Goal: Task Accomplishment & Management: Manage account settings

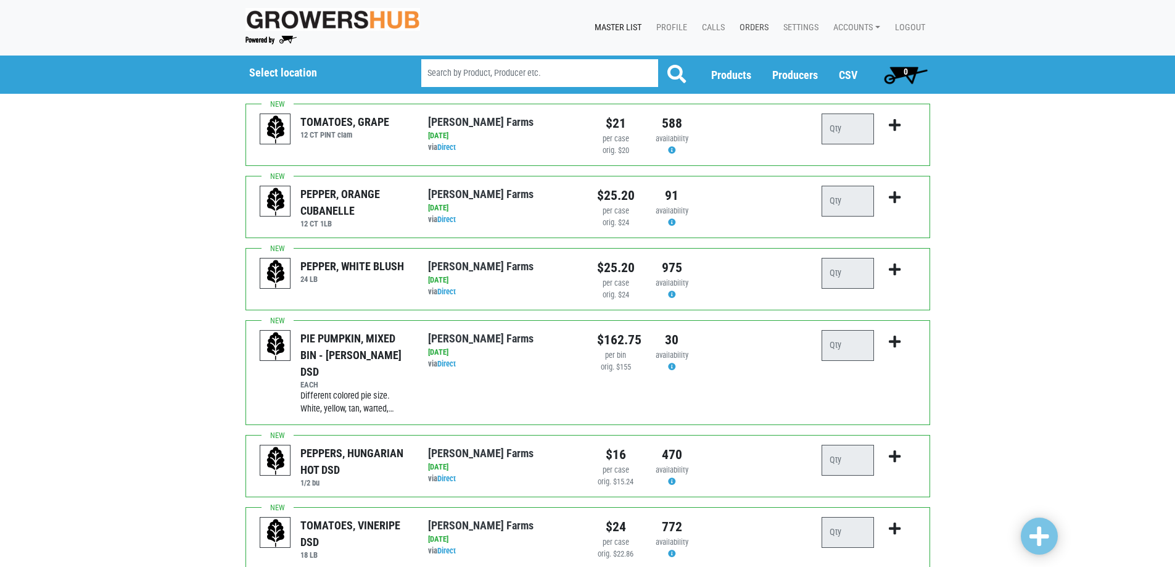
click at [755, 26] on link "Orders" at bounding box center [751, 27] width 44 height 23
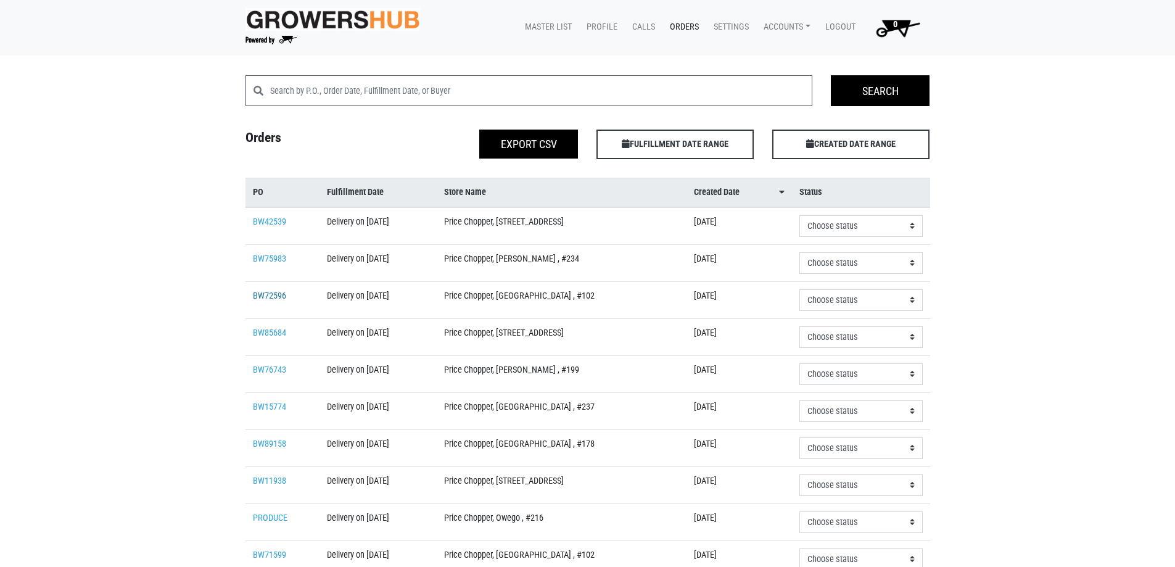
click at [261, 291] on link "BW72596" at bounding box center [269, 295] width 33 height 10
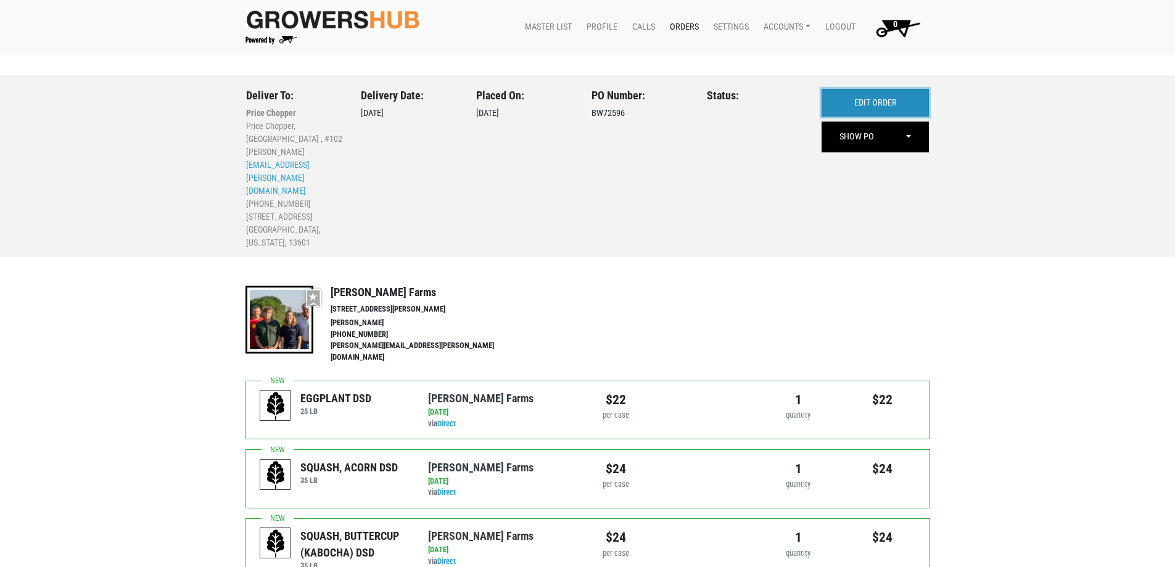
click at [903, 95] on link "EDIT ORDER" at bounding box center [874, 103] width 107 height 28
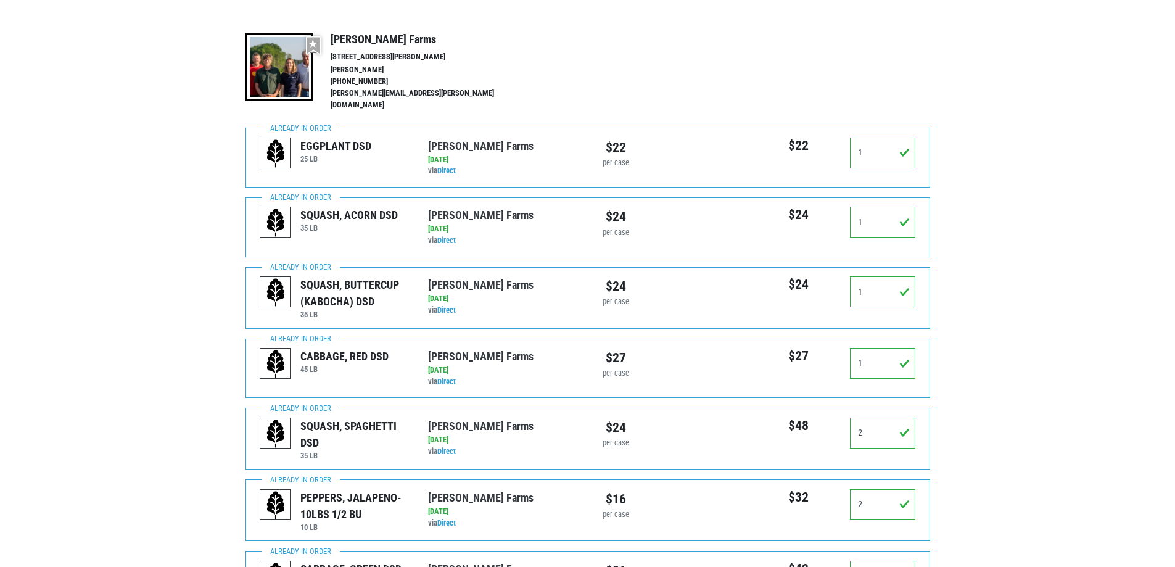
scroll to position [247, 0]
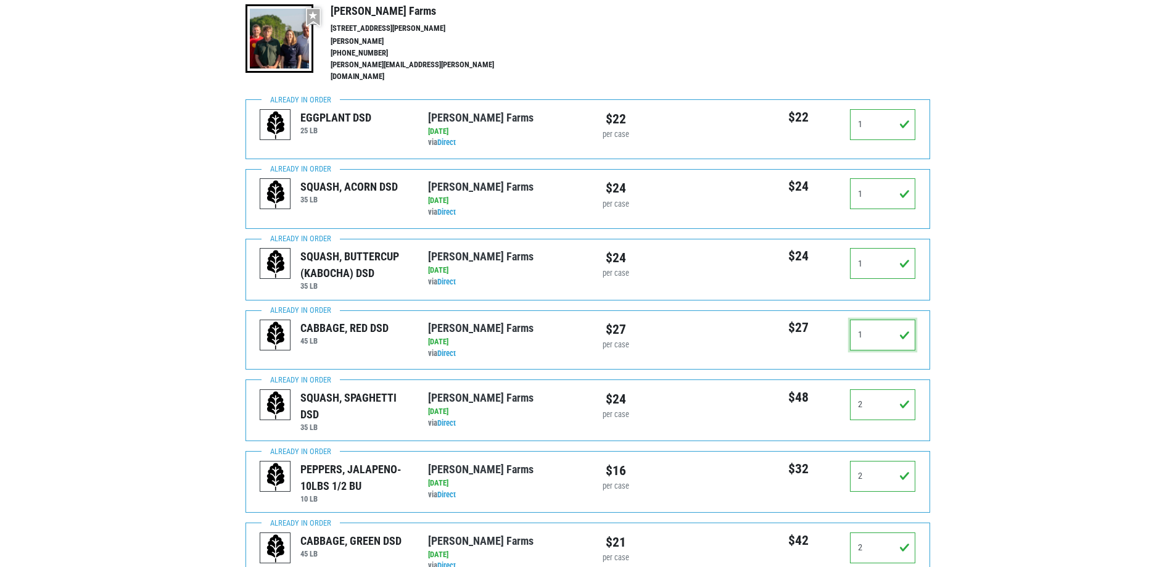
click at [892, 322] on input "1" at bounding box center [883, 334] width 66 height 31
click at [891, 322] on input "1" at bounding box center [883, 334] width 66 height 31
click at [890, 323] on input "1" at bounding box center [883, 334] width 66 height 31
drag, startPoint x: 872, startPoint y: 330, endPoint x: 769, endPoint y: 316, distance: 104.6
click at [769, 319] on div "$27 1" at bounding box center [840, 339] width 168 height 41
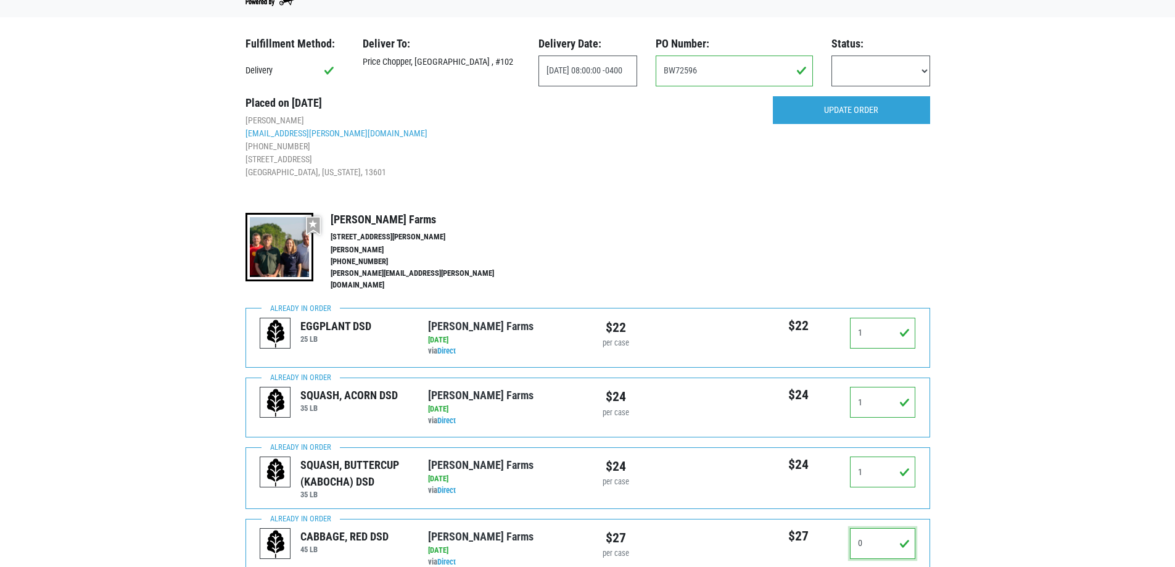
scroll to position [0, 0]
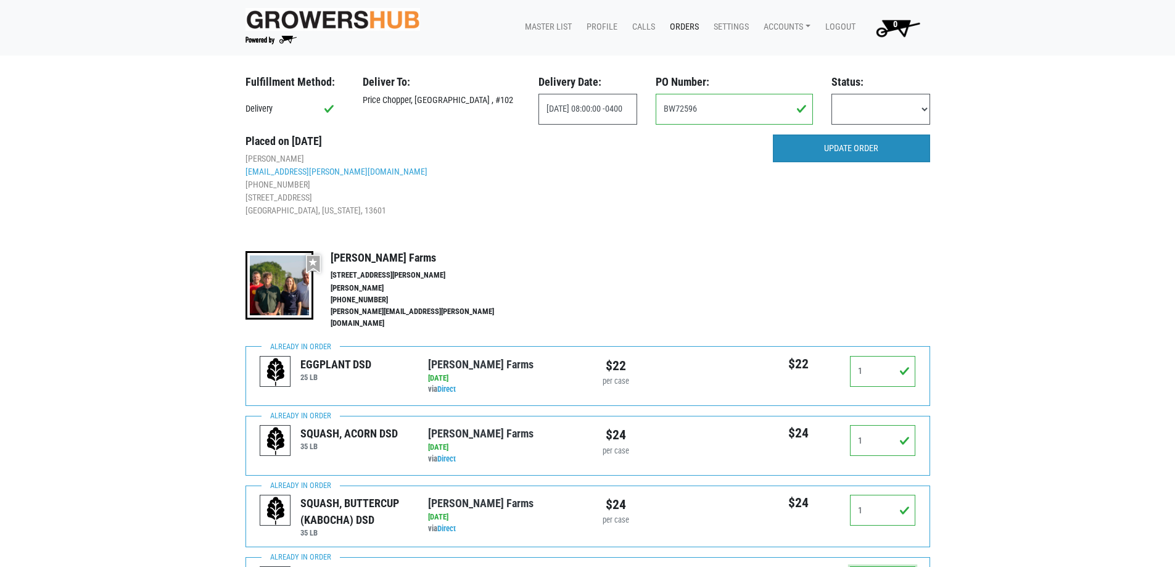
type input "0"
click at [885, 147] on input "UPDATE ORDER" at bounding box center [851, 148] width 157 height 28
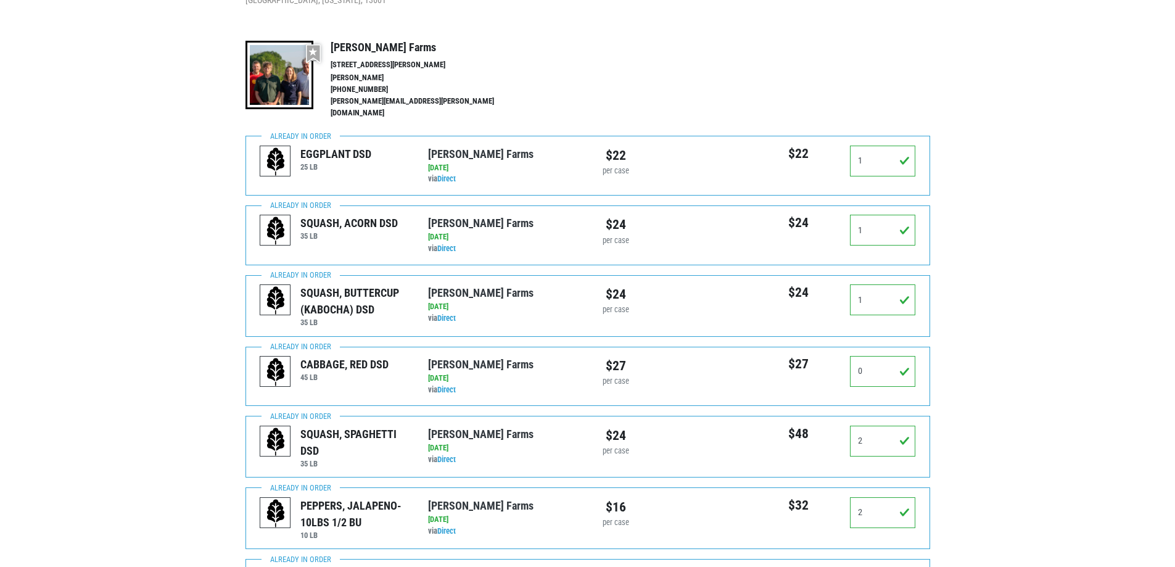
scroll to position [308, 0]
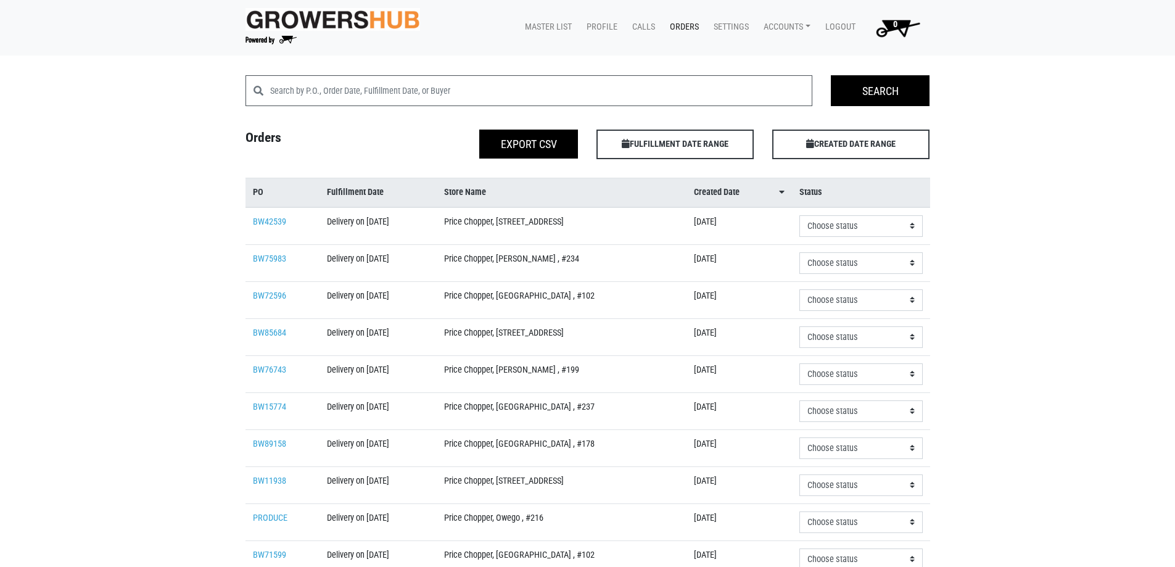
click at [304, 30] on img at bounding box center [332, 19] width 175 height 23
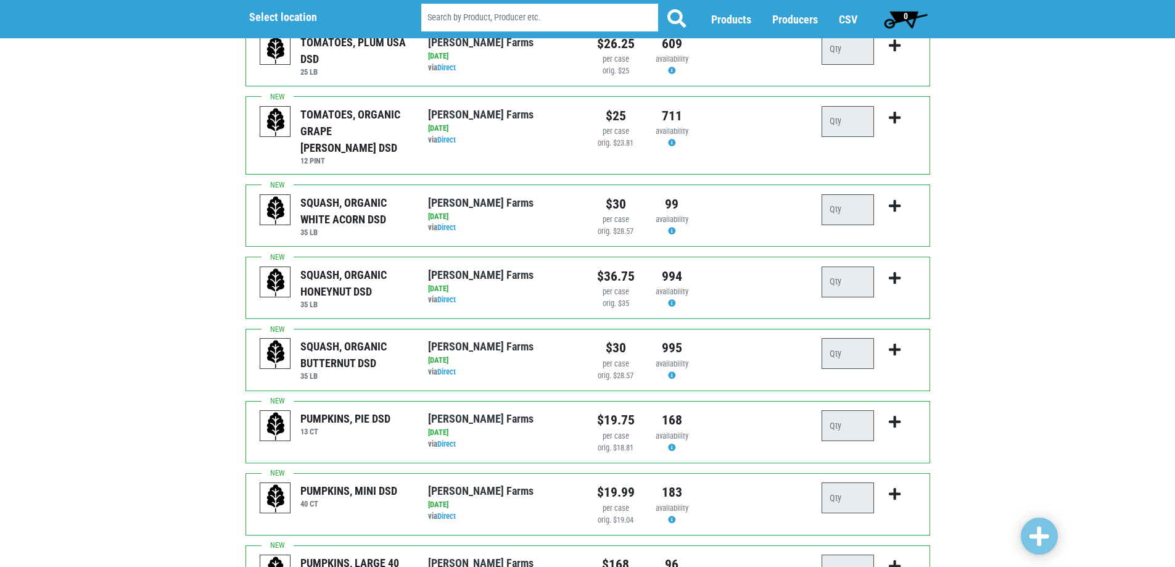
scroll to position [617, 0]
